Goal: Use online tool/utility: Utilize a website feature to perform a specific function

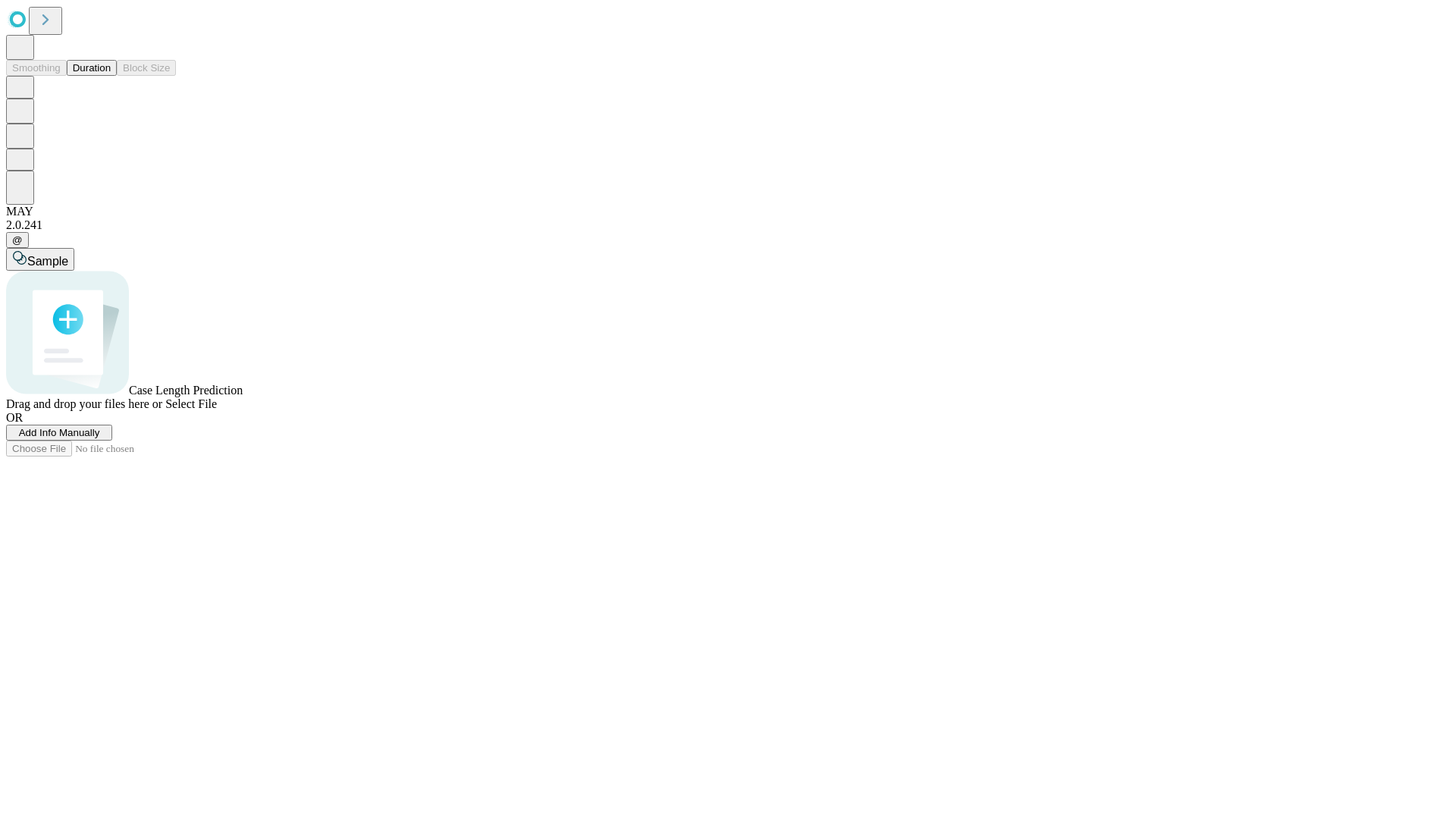
click at [217, 410] on span "Select File" at bounding box center [191, 403] width 52 height 13
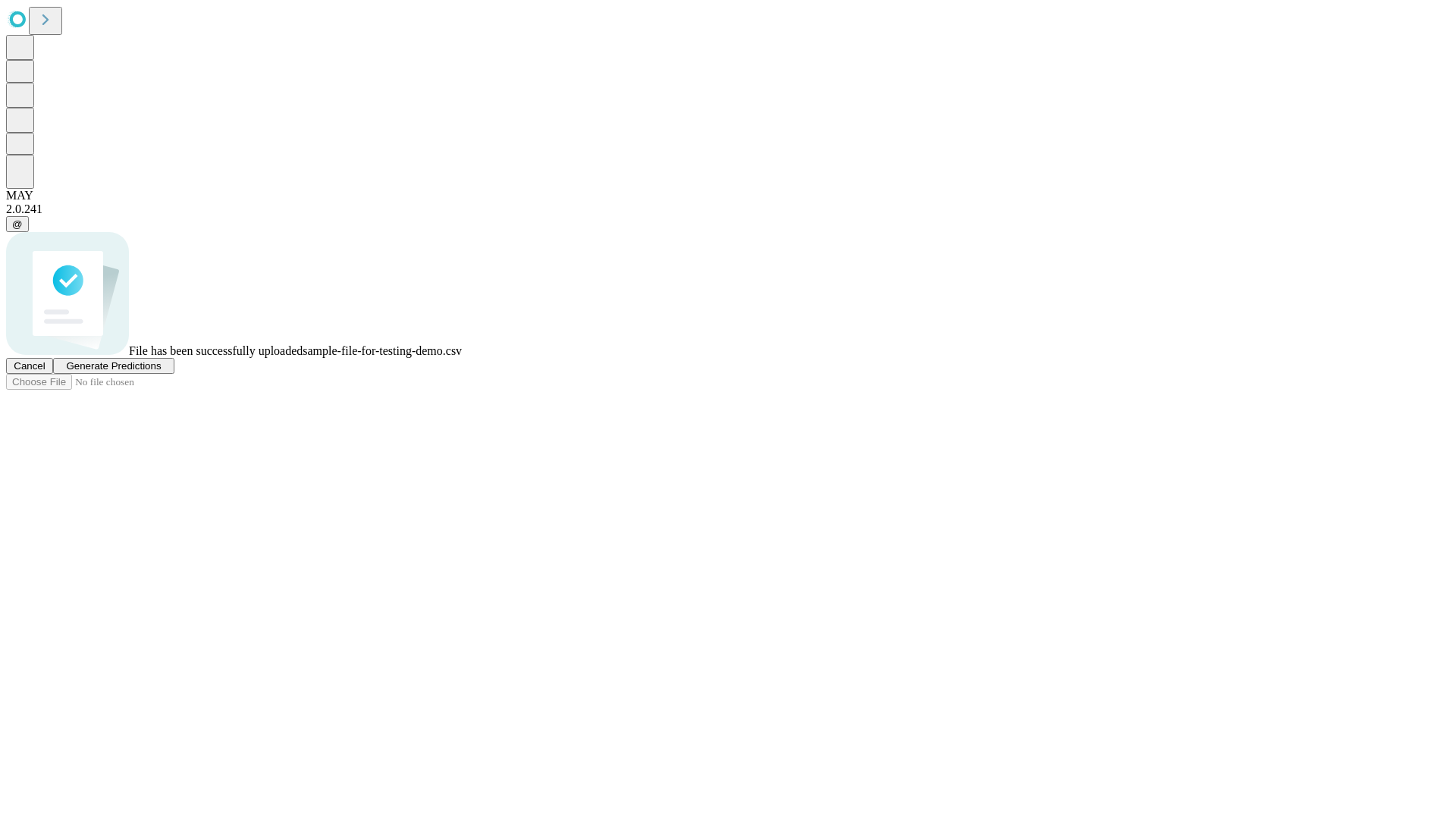
click at [161, 371] on span "Generate Predictions" at bounding box center [112, 365] width 95 height 11
